Goal: Task Accomplishment & Management: Use online tool/utility

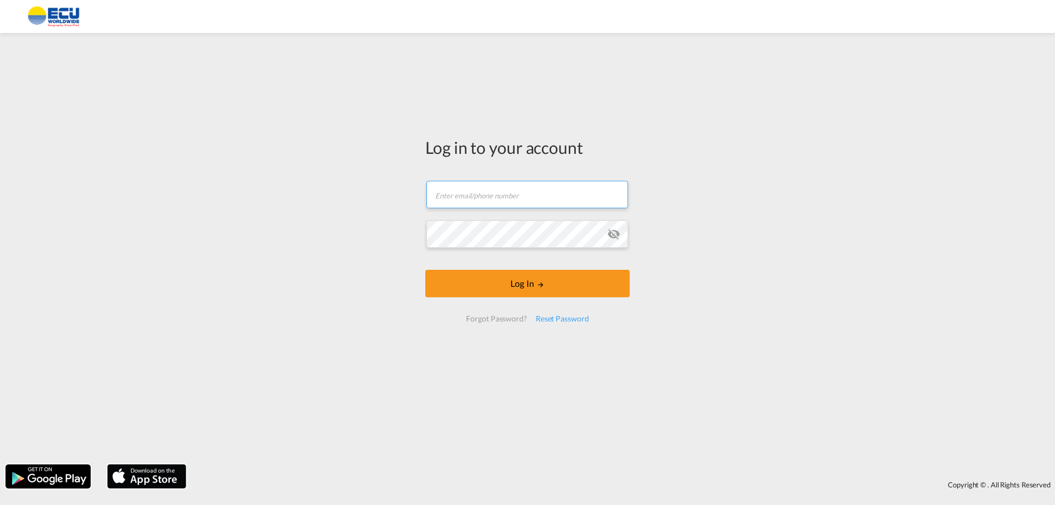
click at [493, 193] on input "text" at bounding box center [527, 194] width 202 height 27
type input "[EMAIL_ADDRESS][DOMAIN_NAME]"
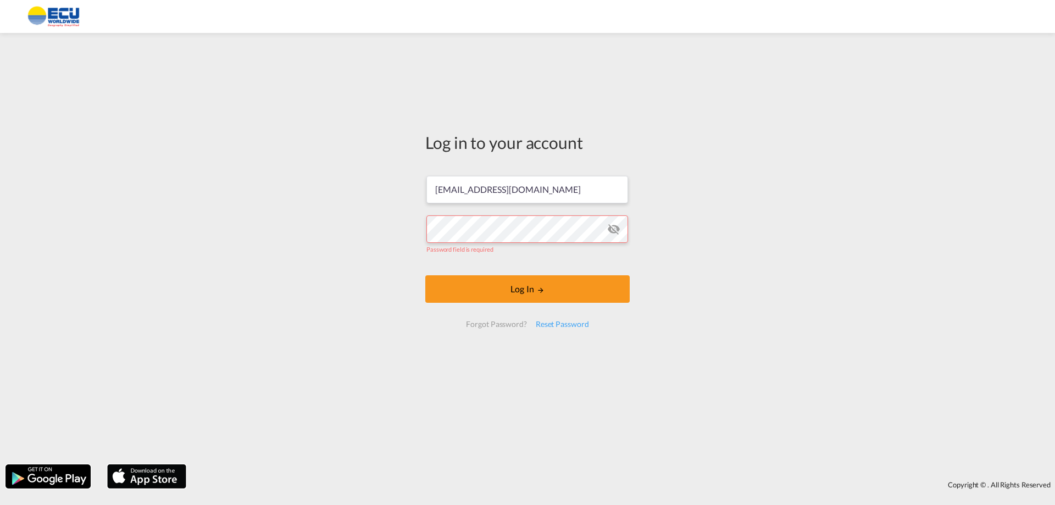
click at [422, 408] on div "Log in to your account [EMAIL_ADDRESS][DOMAIN_NAME] Password field is required …" at bounding box center [527, 234] width 221 height 392
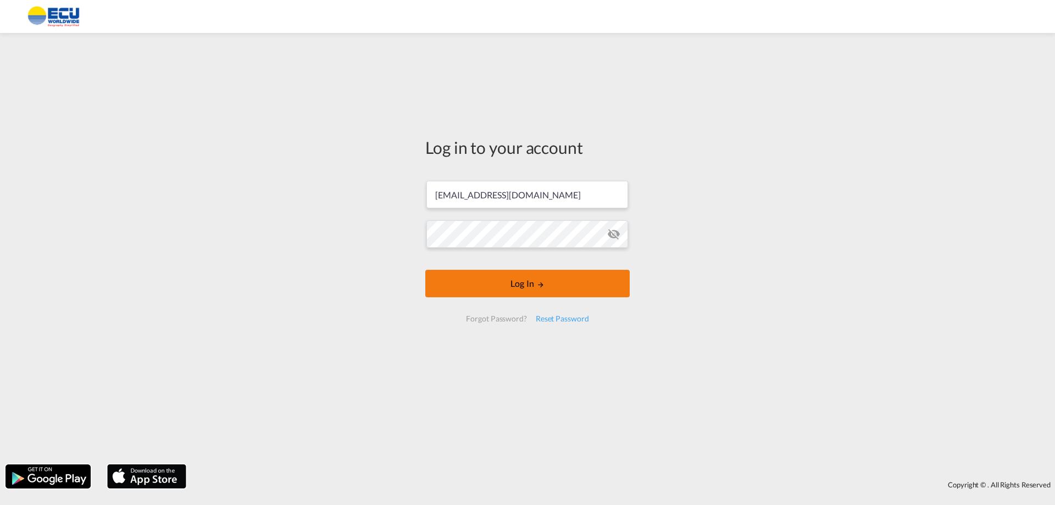
click at [526, 286] on button "Log In" at bounding box center [527, 283] width 204 height 27
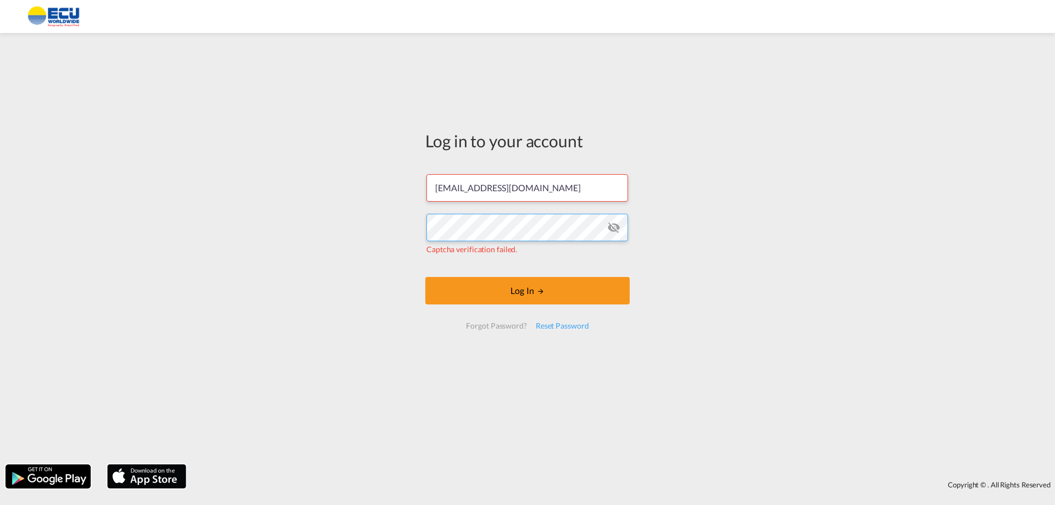
click at [322, 229] on div "Log in to your account [EMAIL_ADDRESS][DOMAIN_NAME] Captcha verification failed…" at bounding box center [527, 248] width 1055 height 420
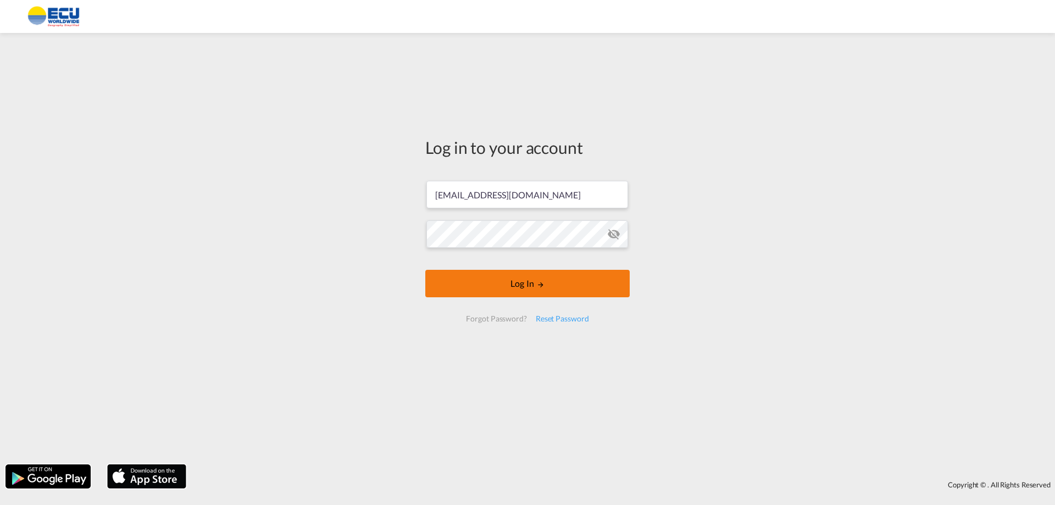
click at [520, 285] on button "Log In" at bounding box center [527, 283] width 204 height 27
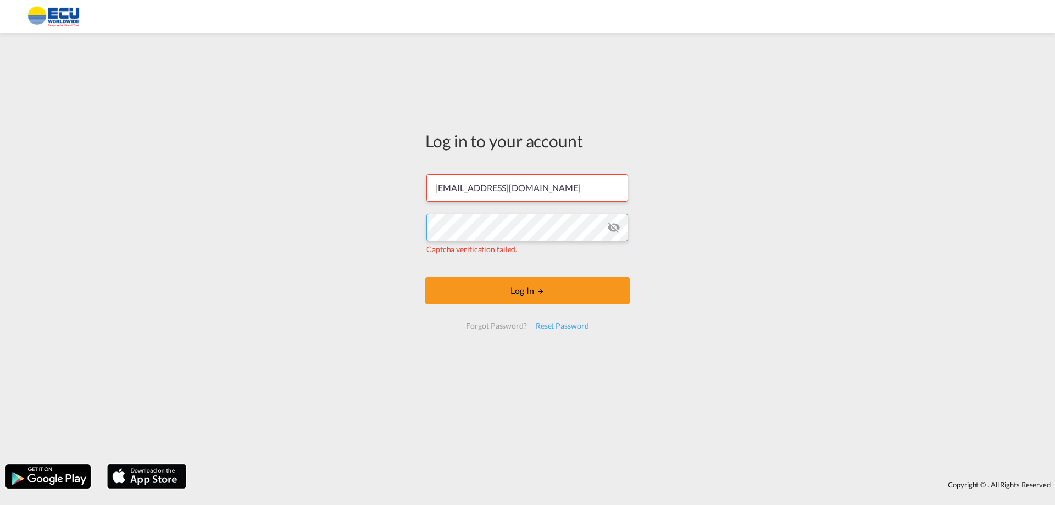
click at [284, 232] on div "Log in to your account [EMAIL_ADDRESS][DOMAIN_NAME] Captcha verification failed…" at bounding box center [527, 248] width 1055 height 420
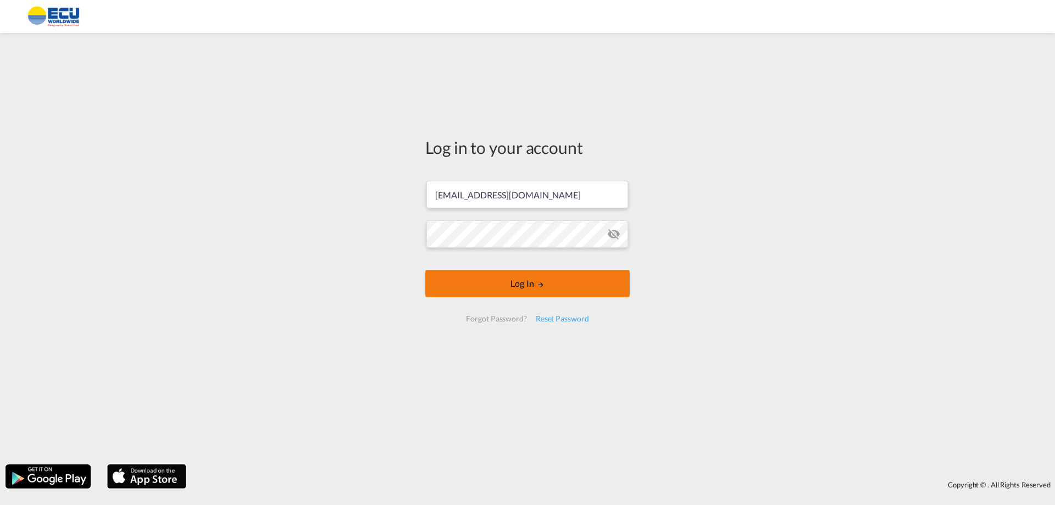
click at [508, 283] on button "Log In" at bounding box center [527, 283] width 204 height 27
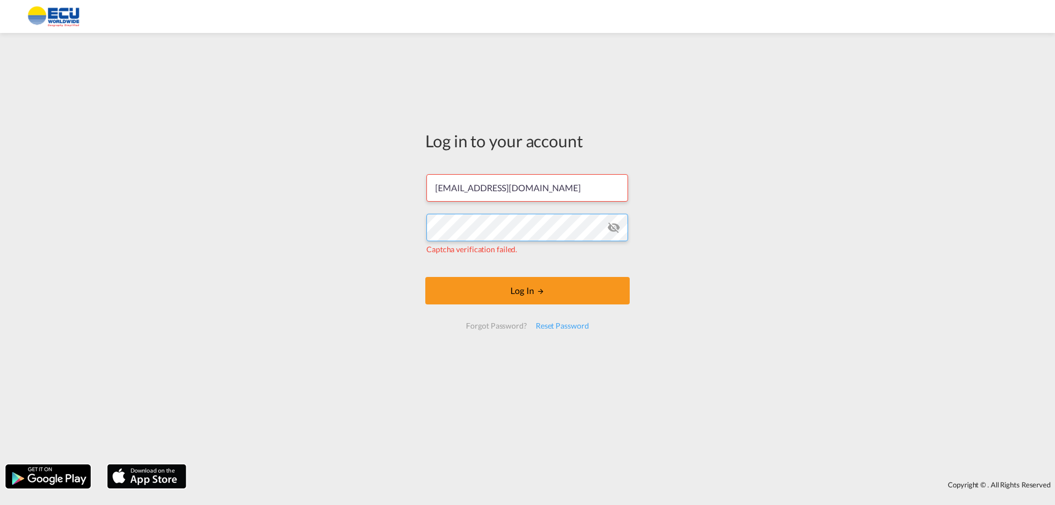
click at [344, 236] on div "Log in to your account [EMAIL_ADDRESS][DOMAIN_NAME] Captcha verification failed…" at bounding box center [527, 248] width 1055 height 420
click at [563, 325] on div "Reset Password" at bounding box center [562, 326] width 62 height 20
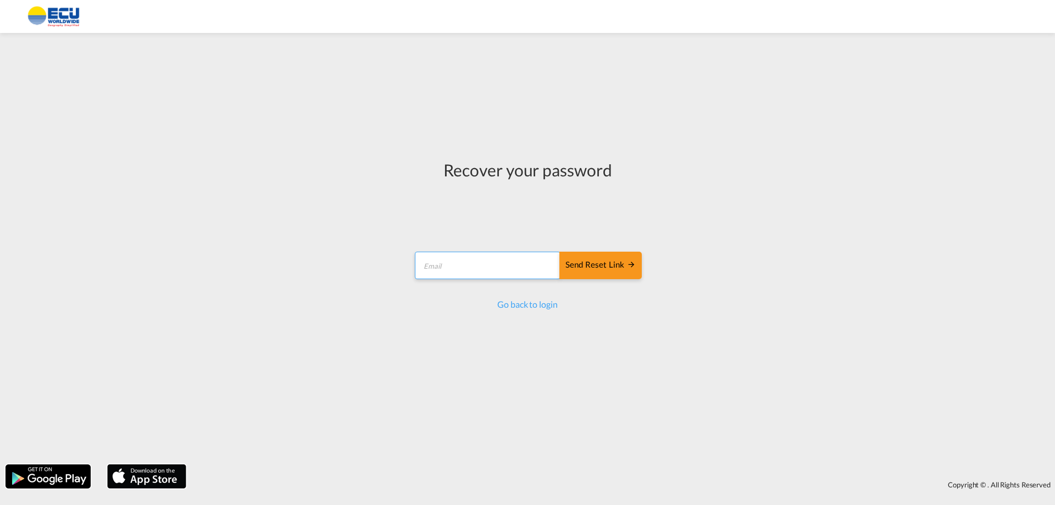
click at [470, 263] on input "email" at bounding box center [488, 265] width 146 height 27
type input "[EMAIL_ADDRESS][DOMAIN_NAME]"
click at [591, 261] on div "Send reset link" at bounding box center [600, 265] width 70 height 13
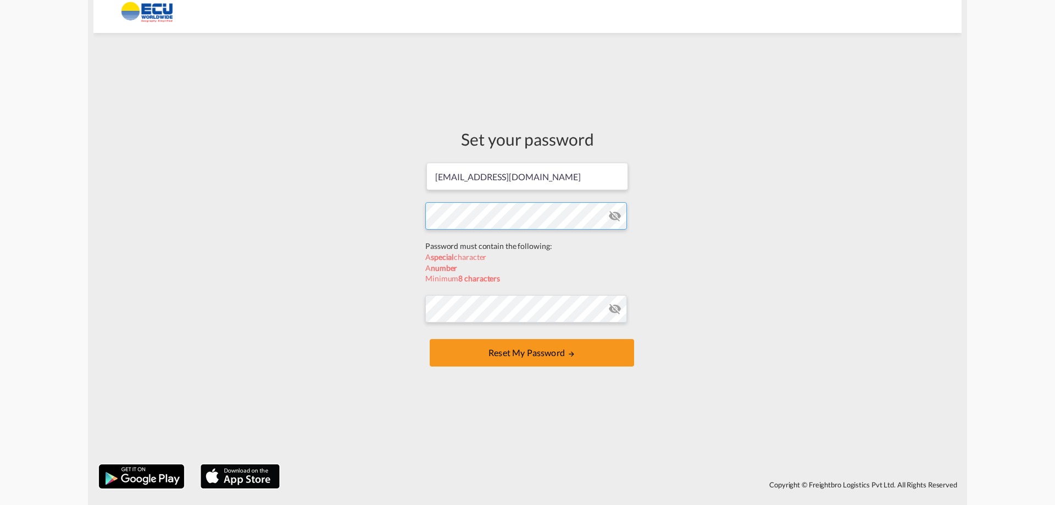
click at [493, 247] on form "[EMAIL_ADDRESS][DOMAIN_NAME] Password must contain the following: A special cha…" at bounding box center [527, 266] width 204 height 208
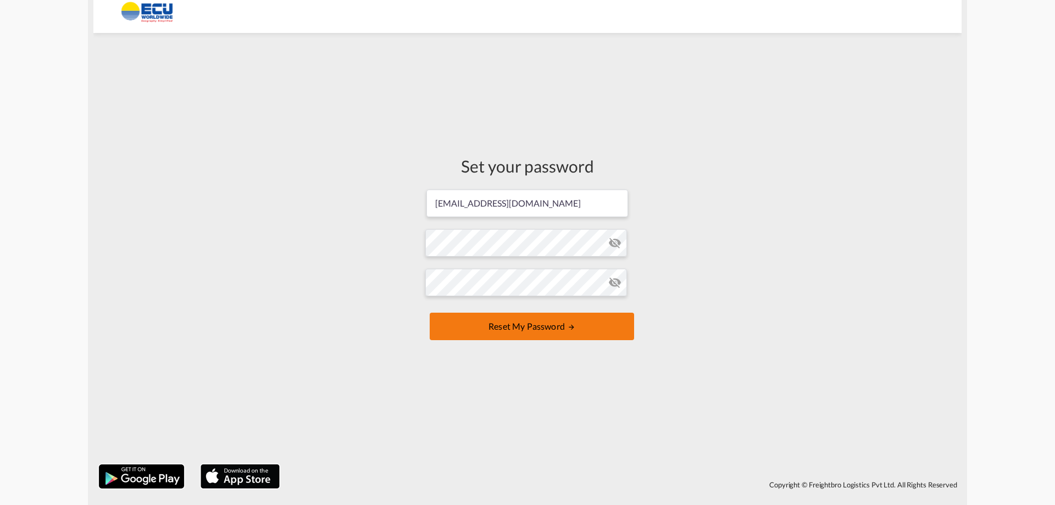
click at [540, 324] on button "Reset my password" at bounding box center [532, 326] width 204 height 27
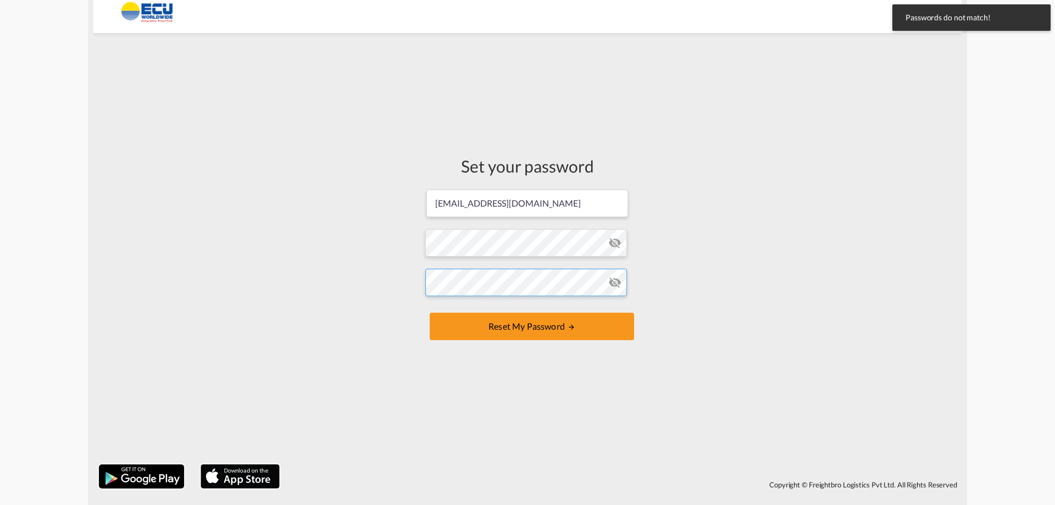
click at [346, 292] on div "Set your password [EMAIL_ADDRESS][DOMAIN_NAME] Password must contain the follow…" at bounding box center [527, 248] width 868 height 420
click at [373, 292] on div "Set your password [EMAIL_ADDRESS][DOMAIN_NAME] Password must contain the follow…" at bounding box center [527, 248] width 868 height 420
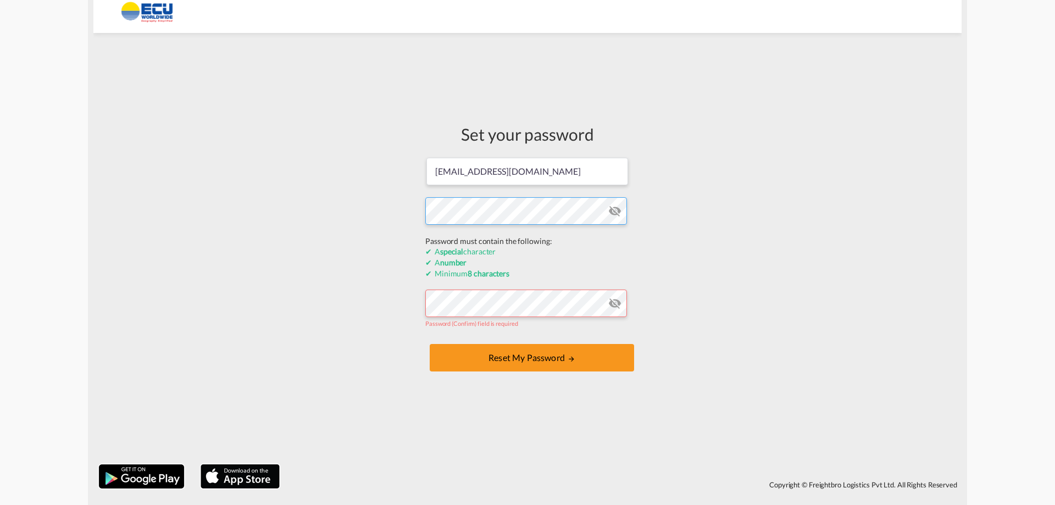
click at [348, 245] on div "Set your password [EMAIL_ADDRESS][DOMAIN_NAME] Password must contain the follow…" at bounding box center [527, 248] width 868 height 420
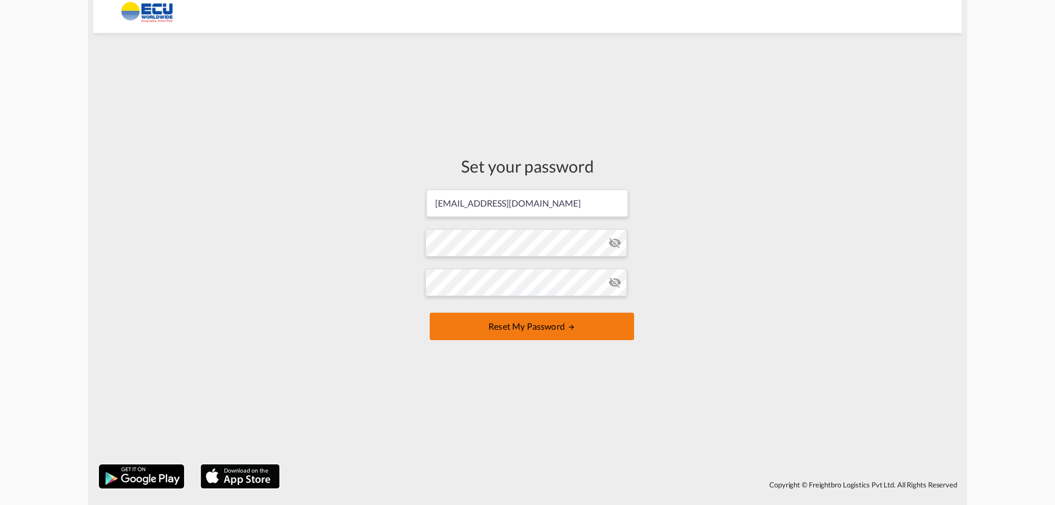
click at [520, 329] on button "Reset my password" at bounding box center [532, 326] width 204 height 27
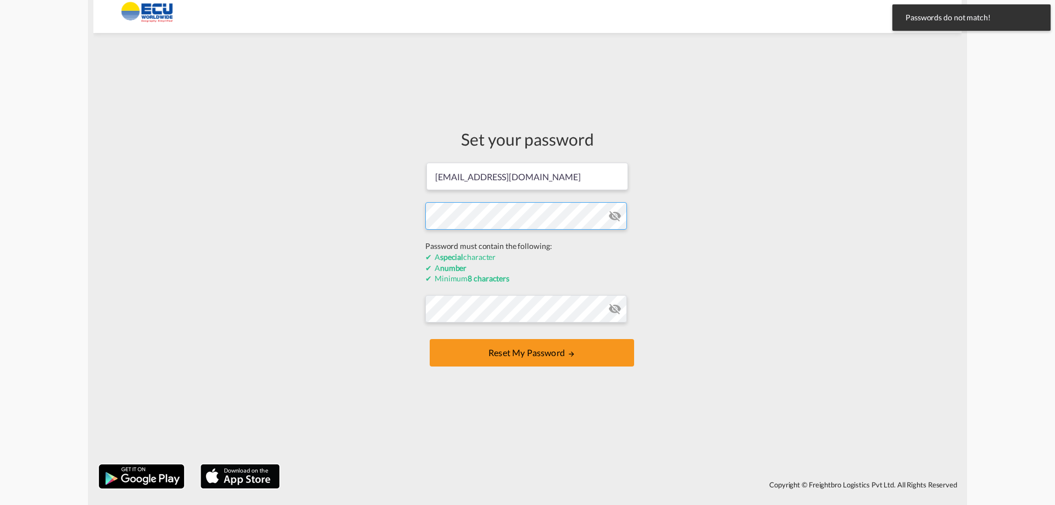
click at [341, 237] on div "Set your password [EMAIL_ADDRESS][DOMAIN_NAME] Password must contain the follow…" at bounding box center [527, 248] width 868 height 420
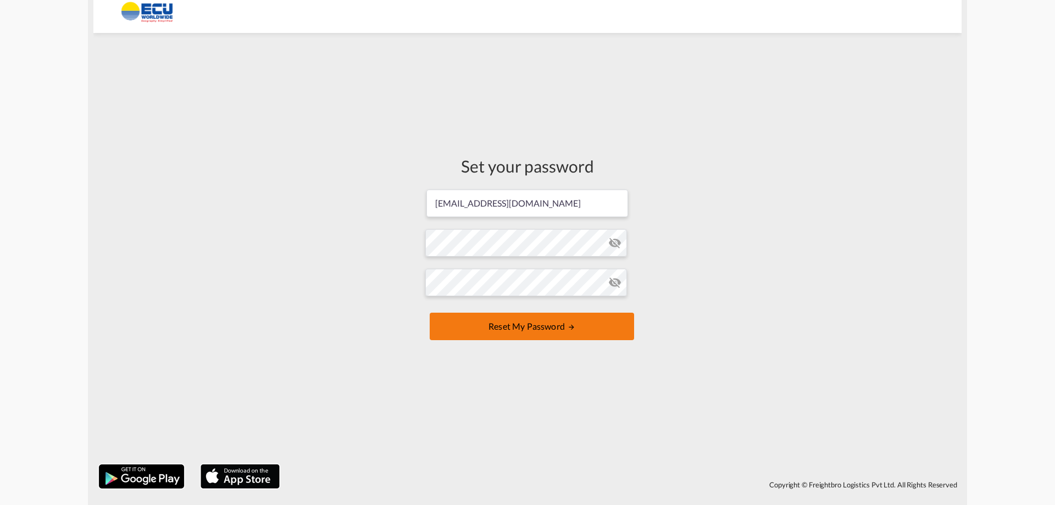
click at [522, 318] on button "Reset my password" at bounding box center [532, 326] width 204 height 27
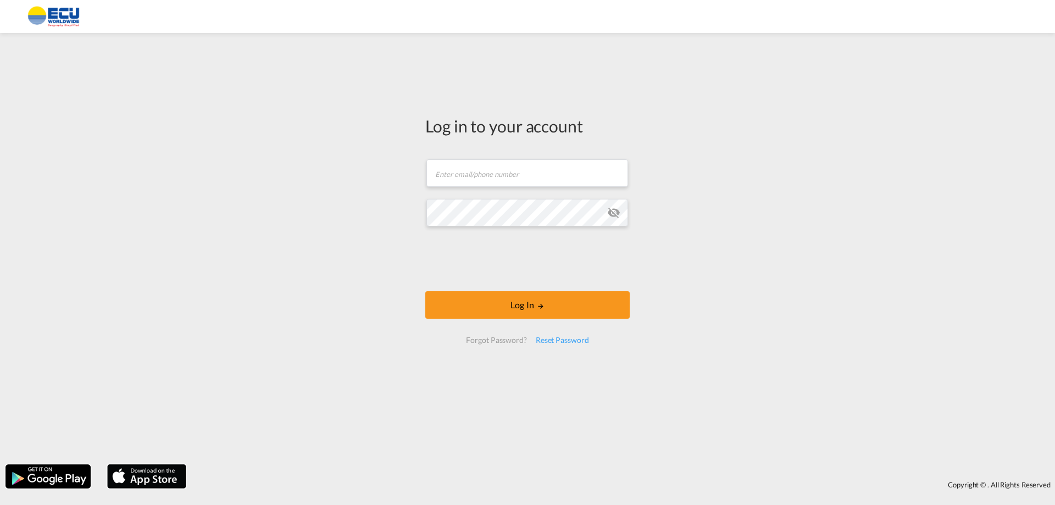
click at [481, 197] on form "Email field is required Password field is required Log In Forgot Password? Rese…" at bounding box center [527, 251] width 204 height 206
click at [475, 171] on input "text" at bounding box center [527, 172] width 202 height 27
type input "[EMAIL_ADDRESS][DOMAIN_NAME]"
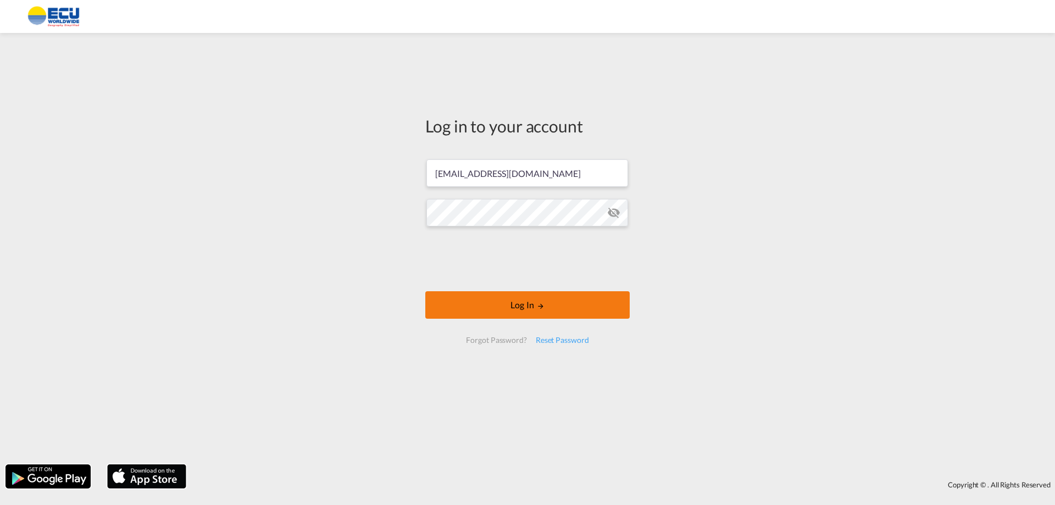
click at [524, 306] on button "Log In" at bounding box center [527, 304] width 204 height 27
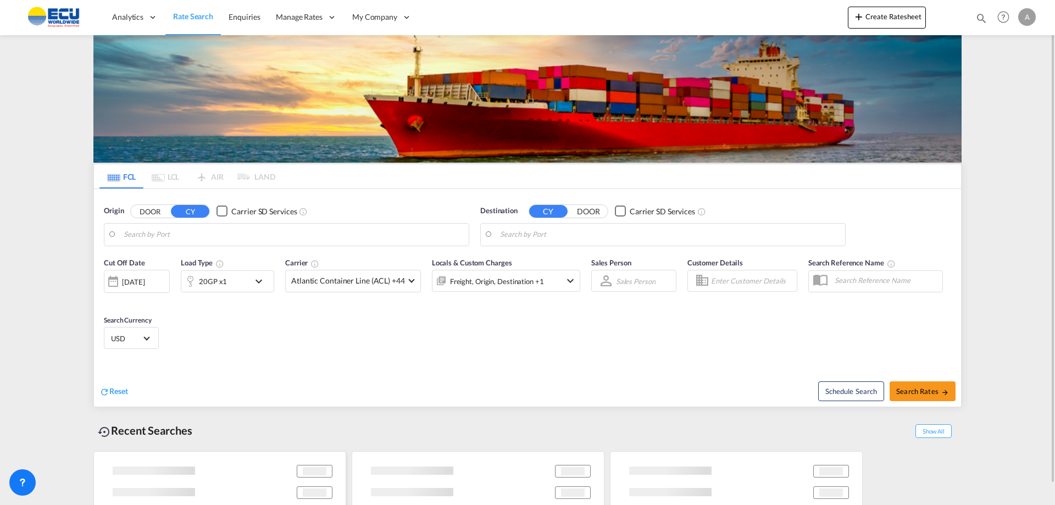
type input "Port Everglades, FL, USPEF"
type input "Georgetown, GYGEO"
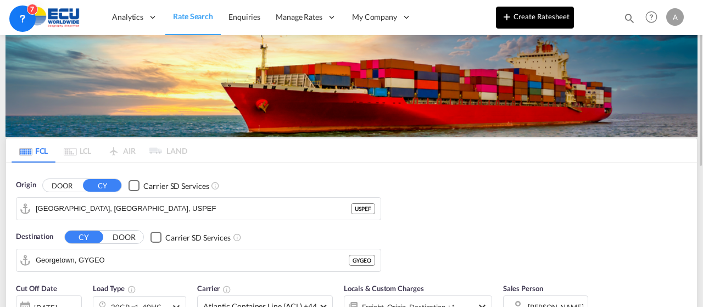
click at [536, 18] on button "Create Ratesheet" at bounding box center [535, 18] width 78 height 22
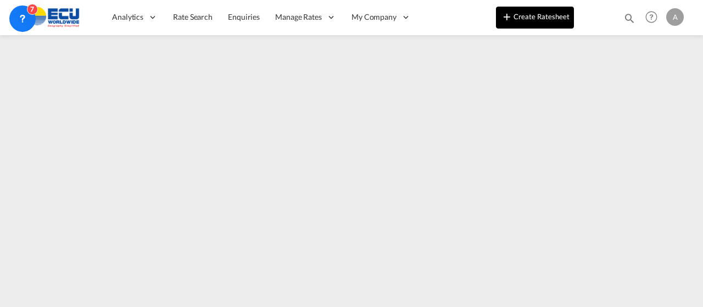
click at [529, 12] on button "Create Ratesheet" at bounding box center [535, 18] width 78 height 22
click at [548, 15] on button "Create Ratesheet" at bounding box center [535, 18] width 78 height 22
click at [532, 14] on button "Create Ratesheet" at bounding box center [535, 18] width 78 height 22
